Goal: Information Seeking & Learning: Learn about a topic

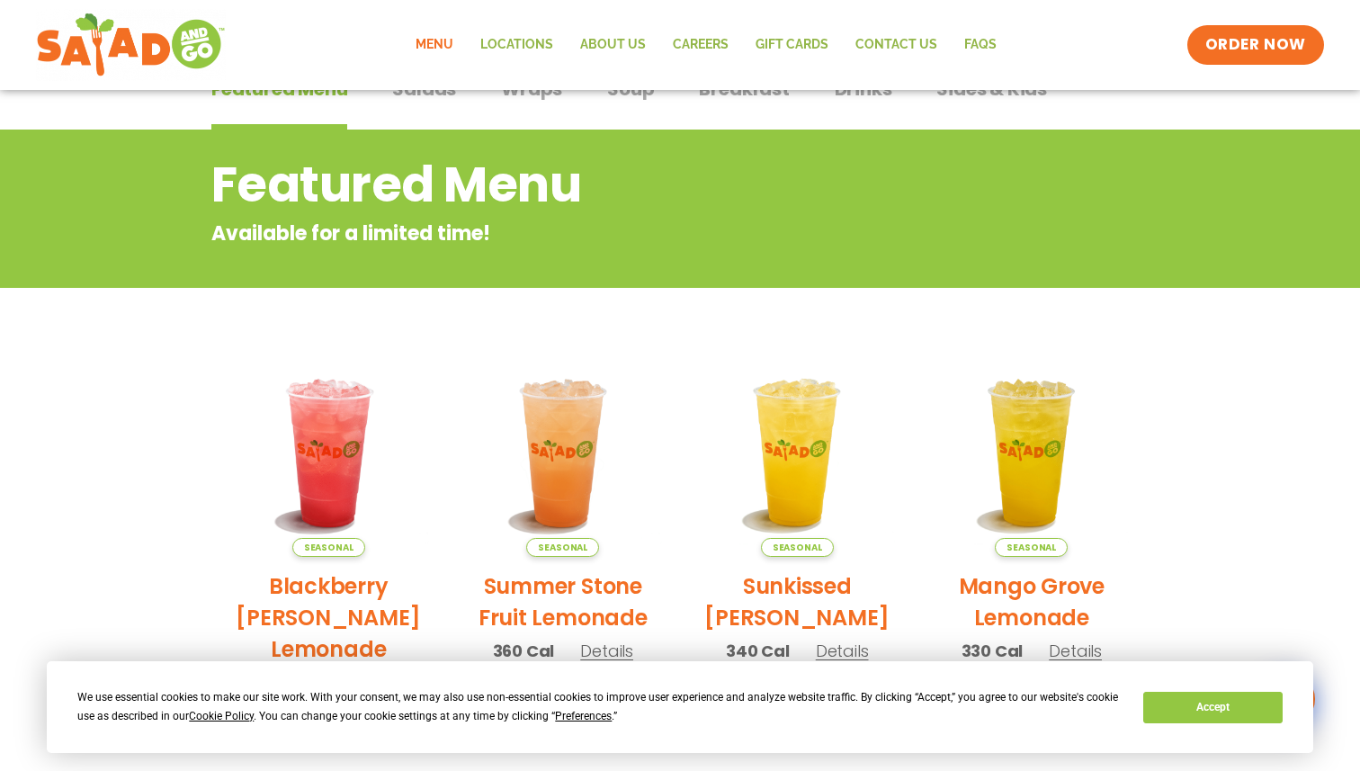
scroll to position [160, 0]
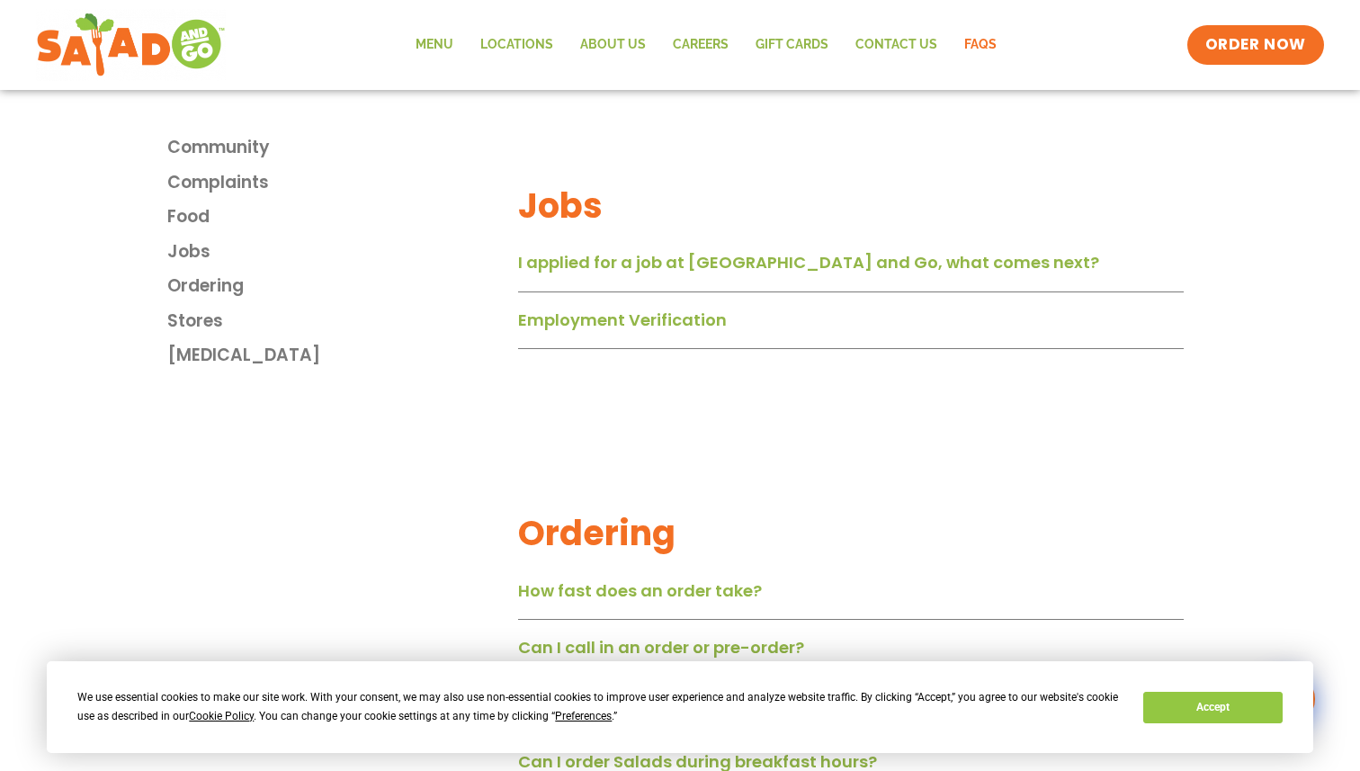
scroll to position [1883, 0]
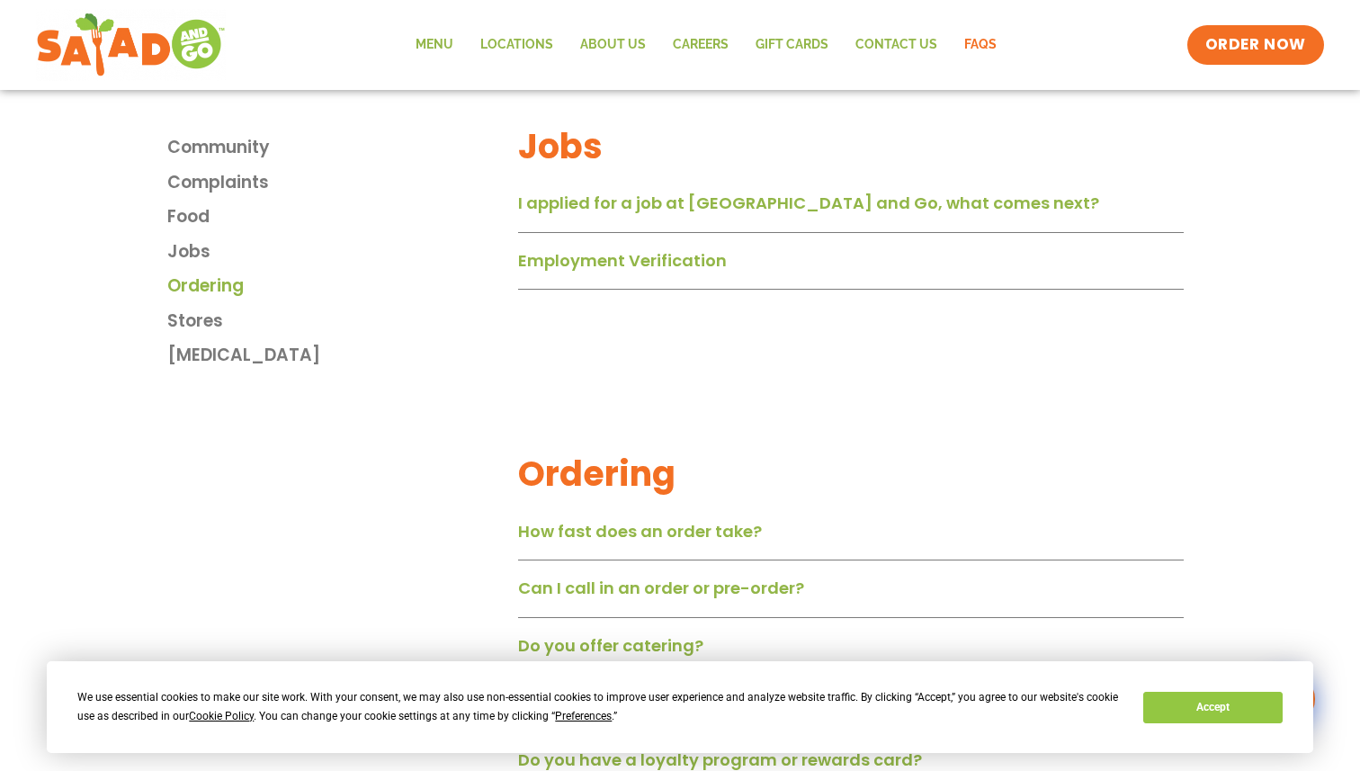
click at [264, 285] on link "Ordering" at bounding box center [338, 286] width 342 height 26
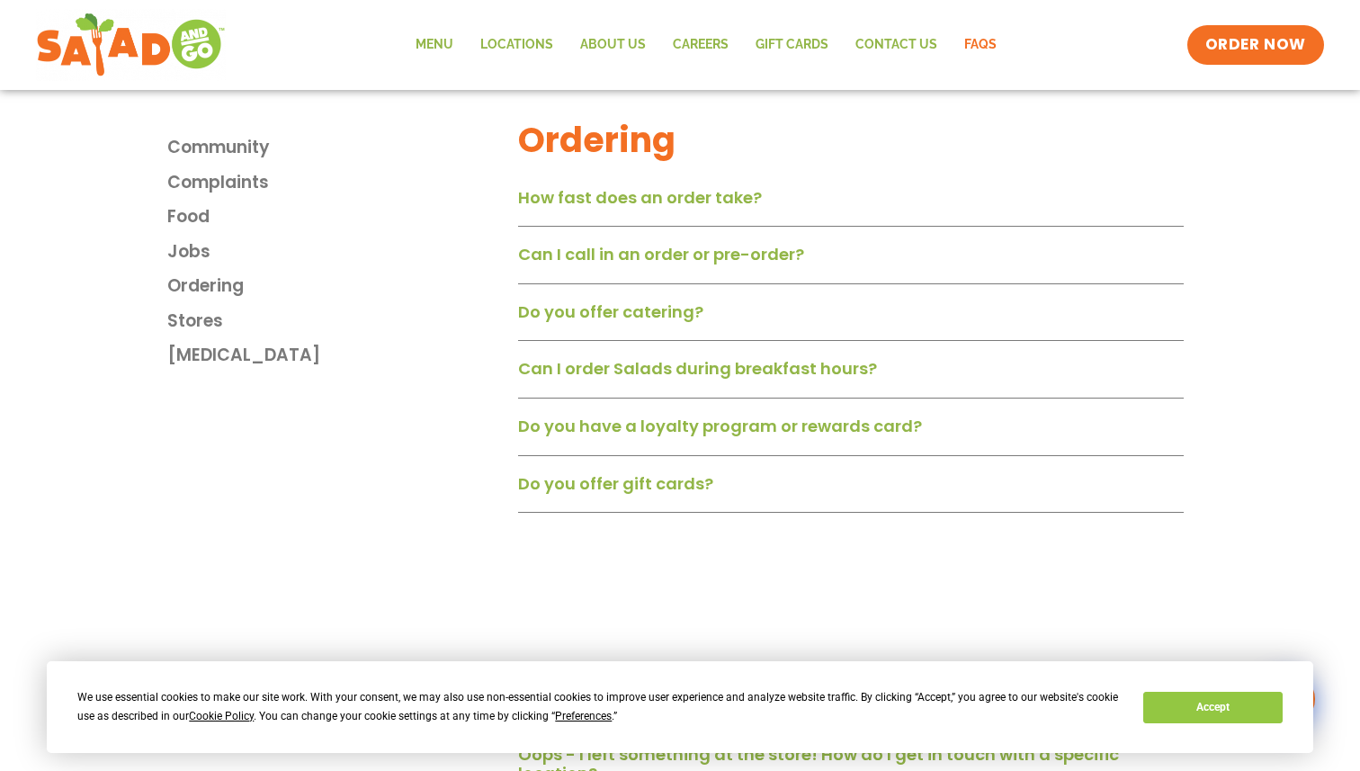
scroll to position [2219, 0]
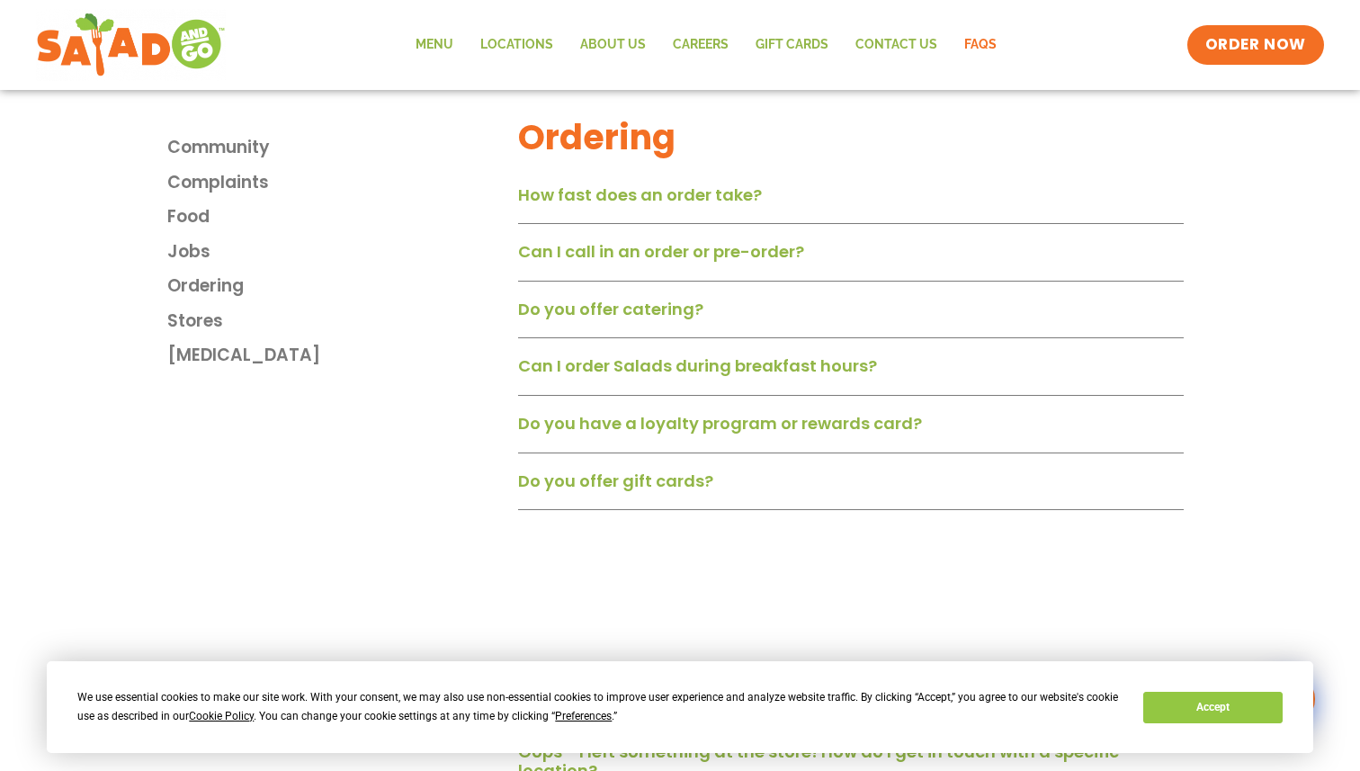
click at [759, 324] on div "Do you offer catering?" at bounding box center [851, 315] width 666 height 47
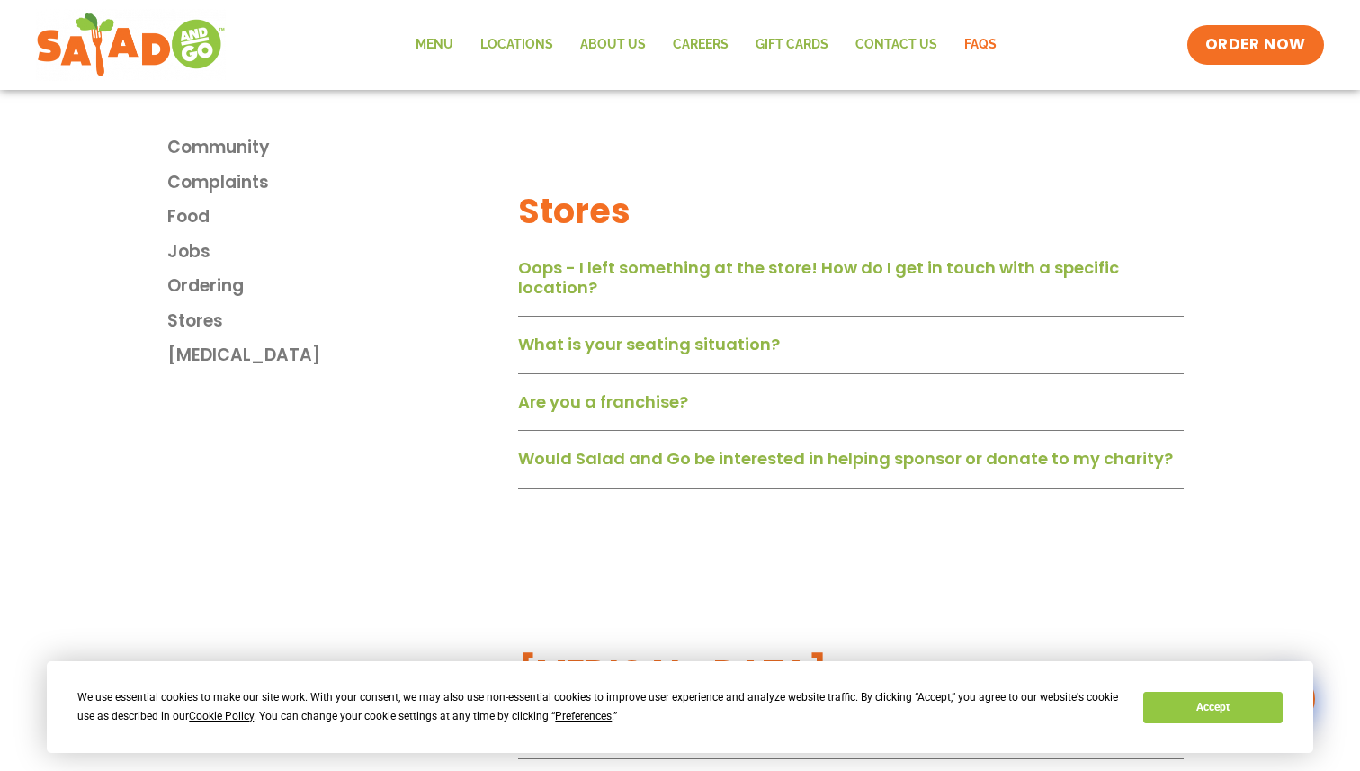
scroll to position [2765, 0]
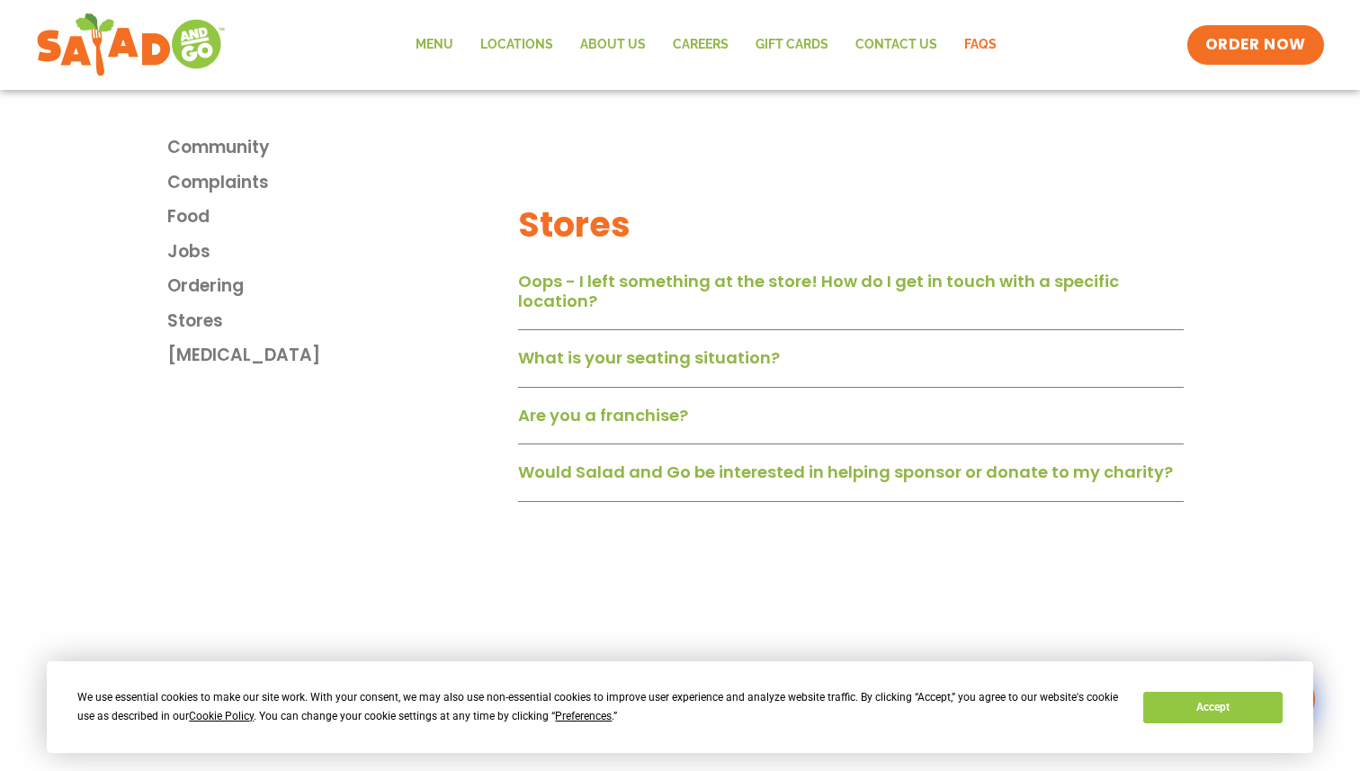
click at [724, 483] on link "Would Salad and Go be interested in helping sponsor or donate to my charity?" at bounding box center [845, 472] width 655 height 22
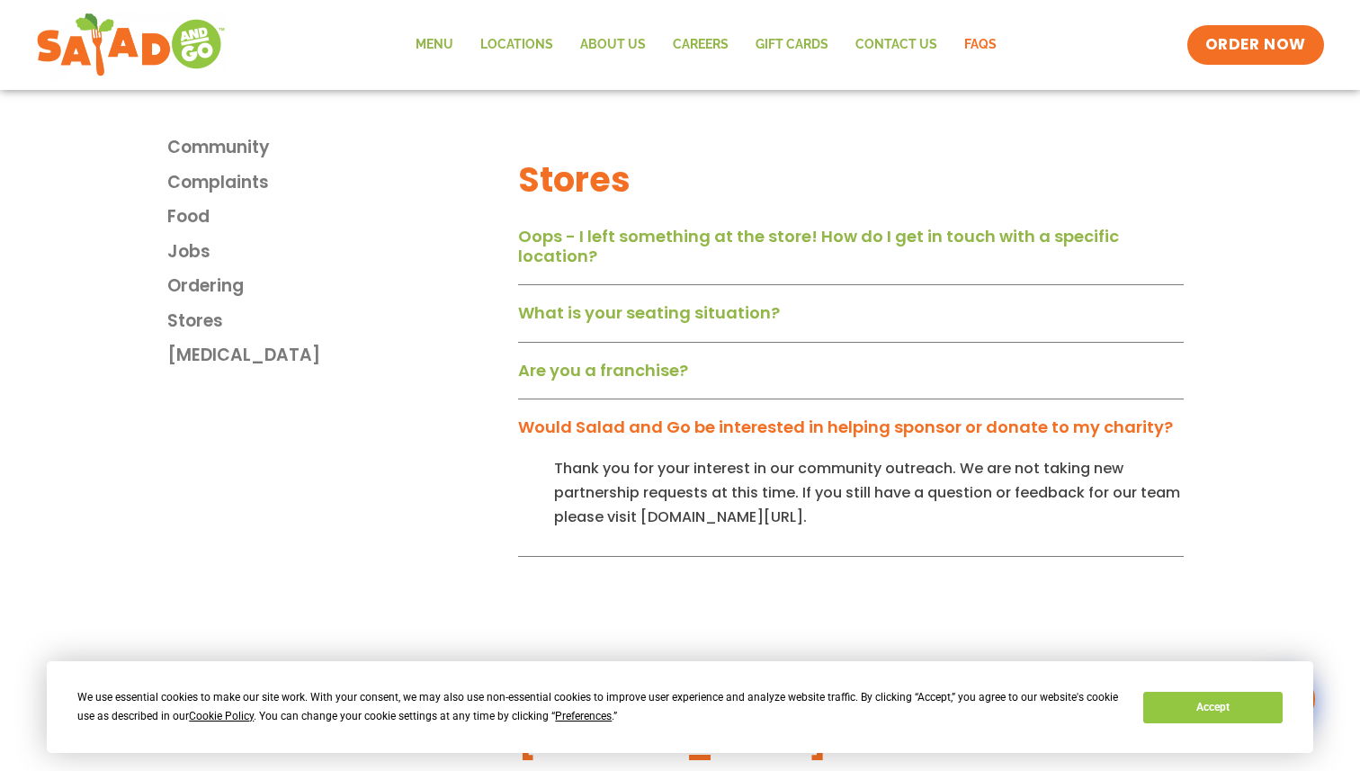
scroll to position [2815, 0]
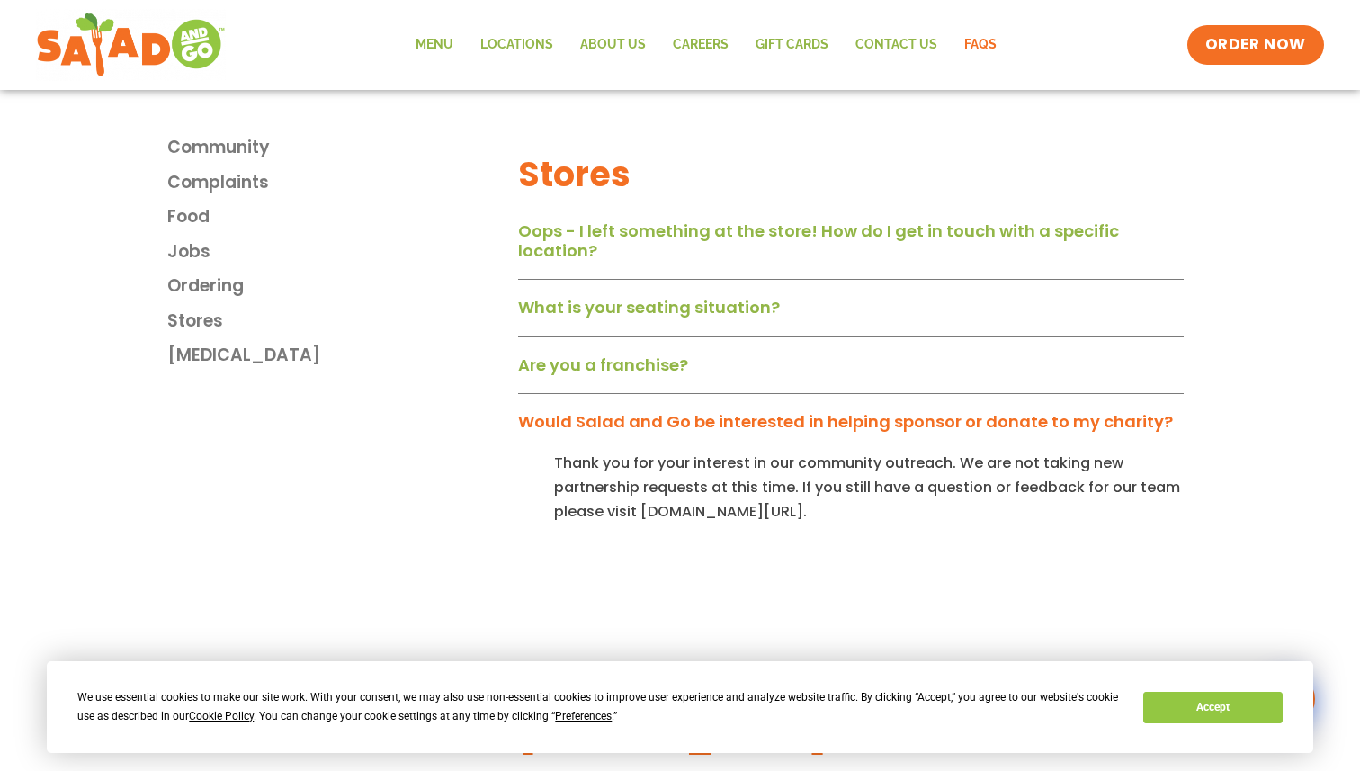
click at [745, 433] on link "Would Salad and Go be interested in helping sponsor or donate to my charity?" at bounding box center [845, 421] width 655 height 22
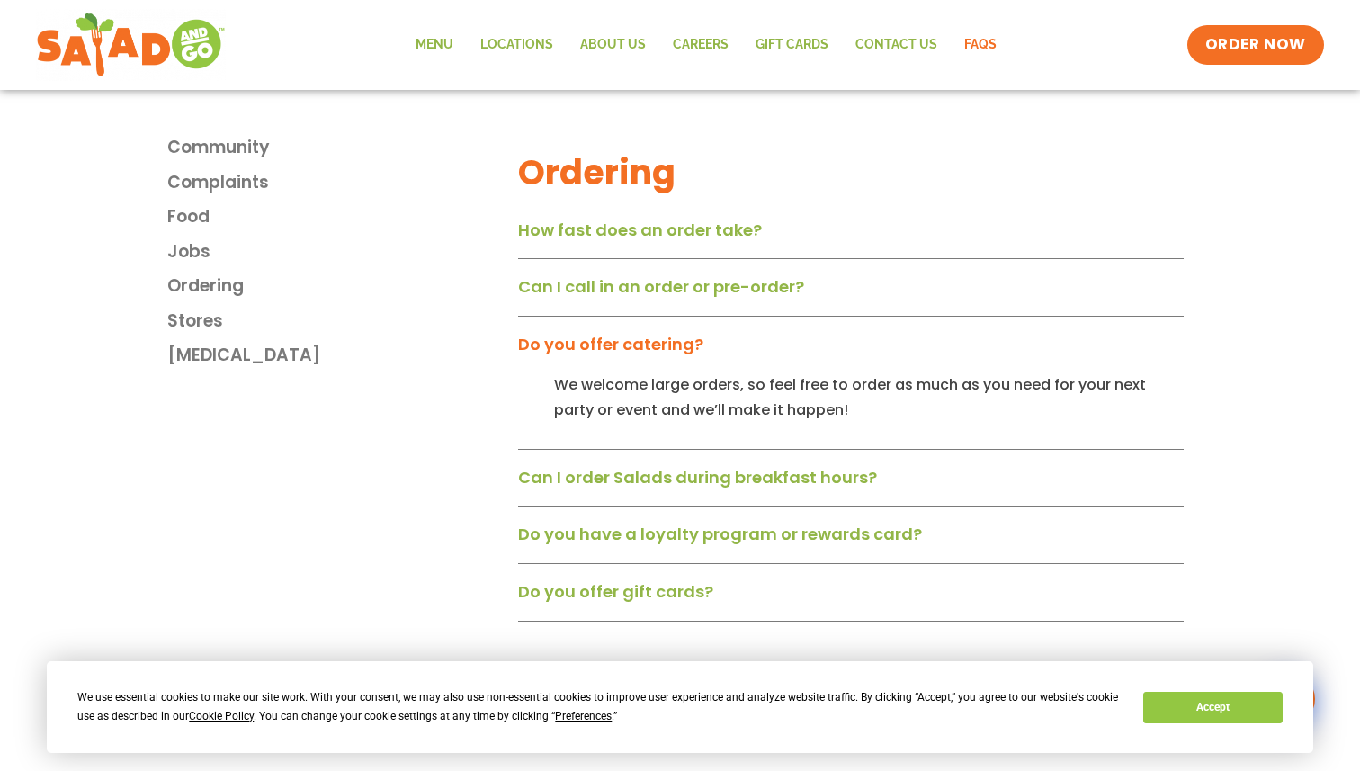
scroll to position [2159, 0]
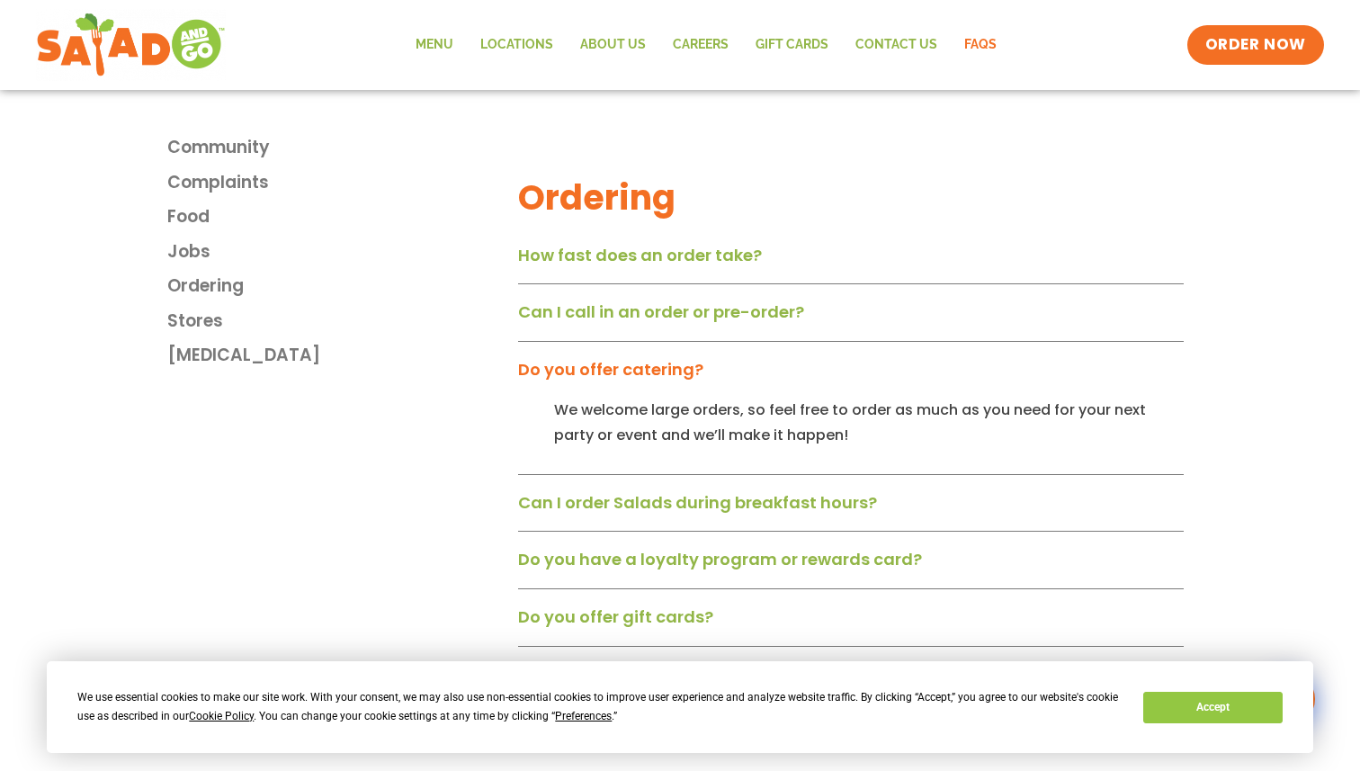
click at [756, 360] on div "How fast does an order take? We’ve mastered our operations to the point where t…" at bounding box center [851, 442] width 666 height 408
click at [723, 369] on div "Do you offer catering?" at bounding box center [851, 376] width 666 height 46
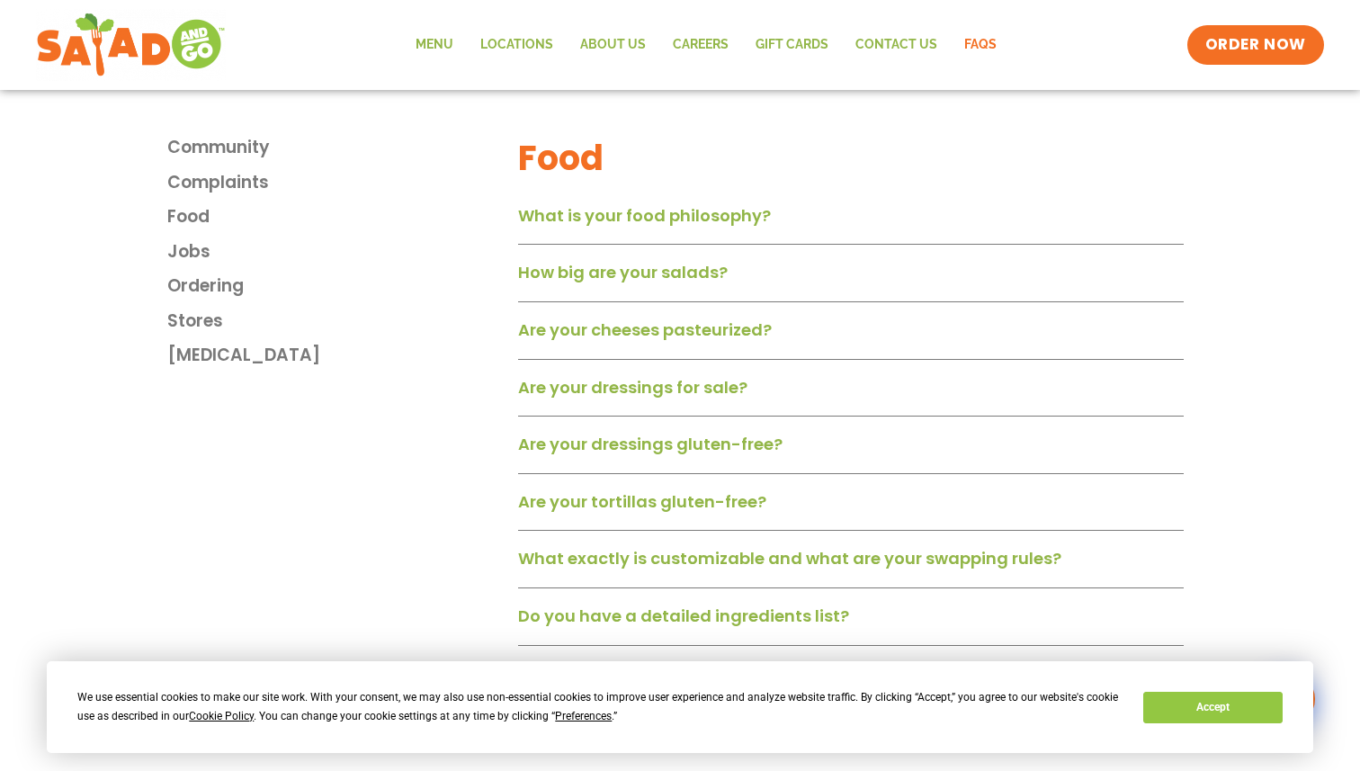
scroll to position [807, 0]
